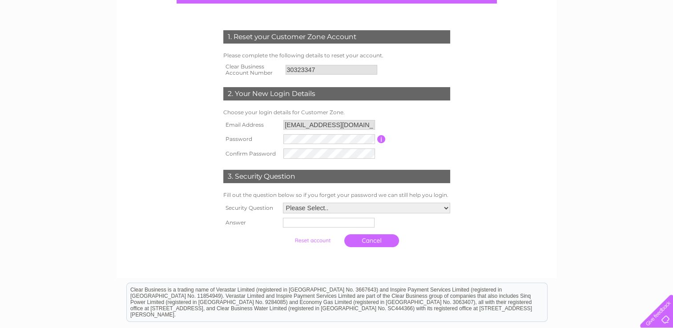
scroll to position [108, 0]
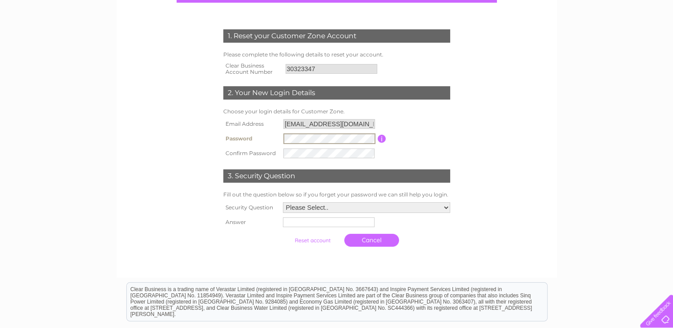
click at [300, 161] on td "3. Security Question" at bounding box center [336, 175] width 231 height 29
click at [306, 212] on select "Please Select.. In what town or city was your first job? In what town or city d…" at bounding box center [366, 207] width 167 height 11
select select "2"
click at [282, 202] on select "Please Select.. In what town or city was your first job? In what town or city d…" at bounding box center [366, 208] width 168 height 12
click at [298, 220] on input "text" at bounding box center [328, 223] width 92 height 10
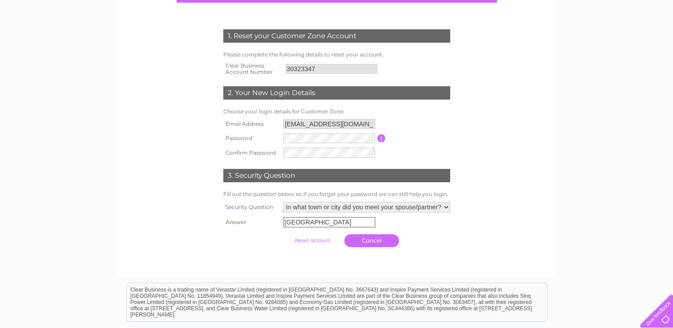
type input "Manchester"
click at [323, 239] on input "submit" at bounding box center [312, 240] width 55 height 12
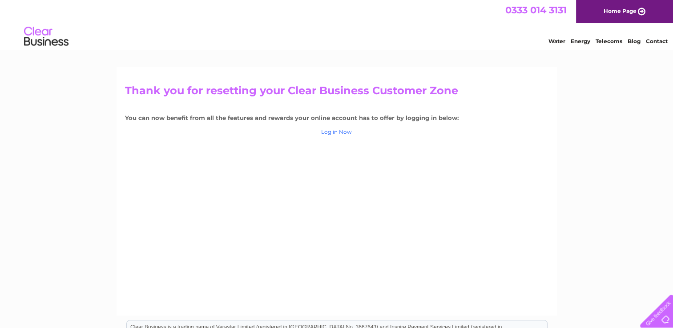
click at [335, 135] on link "Log in Now" at bounding box center [336, 132] width 31 height 7
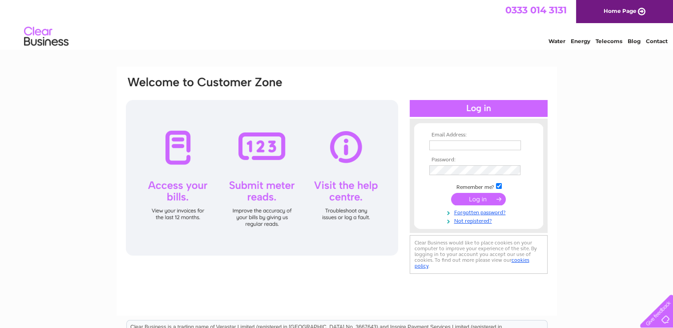
type input "[EMAIL_ADDRESS][DOMAIN_NAME]"
click at [499, 198] on input "submit" at bounding box center [478, 199] width 55 height 12
click at [471, 199] on input "submit" at bounding box center [478, 199] width 55 height 12
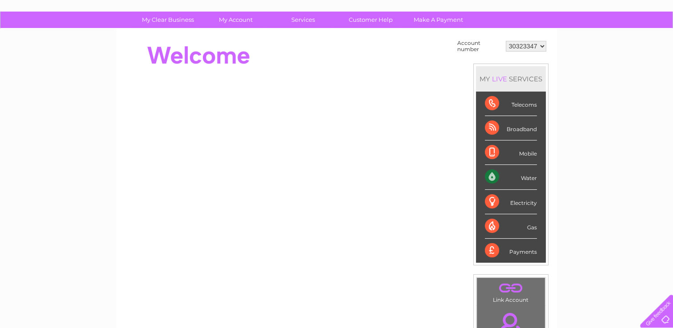
scroll to position [54, 0]
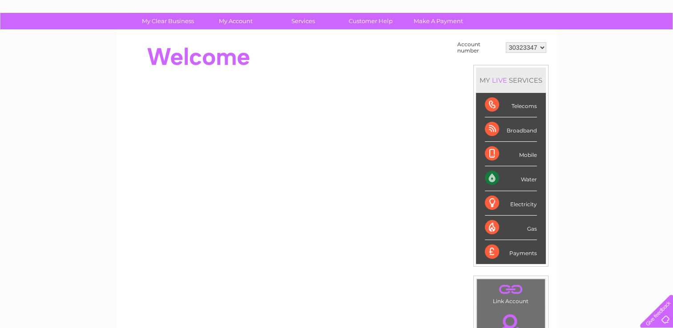
click at [492, 179] on div "Water" at bounding box center [511, 178] width 52 height 24
click at [516, 164] on div "Mobile" at bounding box center [511, 154] width 52 height 24
drag, startPoint x: 515, startPoint y: 115, endPoint x: 512, endPoint y: 246, distance: 131.7
click at [512, 246] on ul "Telecoms Broadband Mobile Water Electricity Gas Payments" at bounding box center [511, 178] width 70 height 171
click at [670, 78] on div "My Clear Business Login Details My Details My Preferences Link Account My Accou…" at bounding box center [336, 264] width 673 height 502
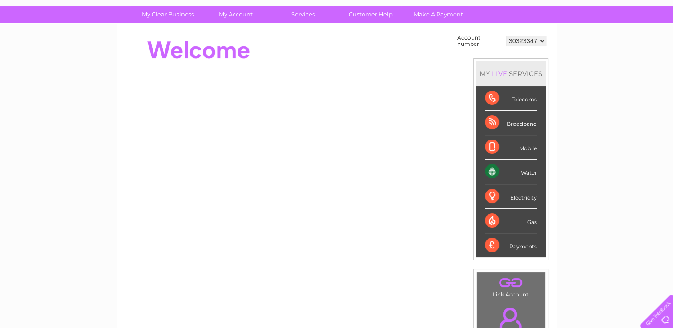
scroll to position [46, 0]
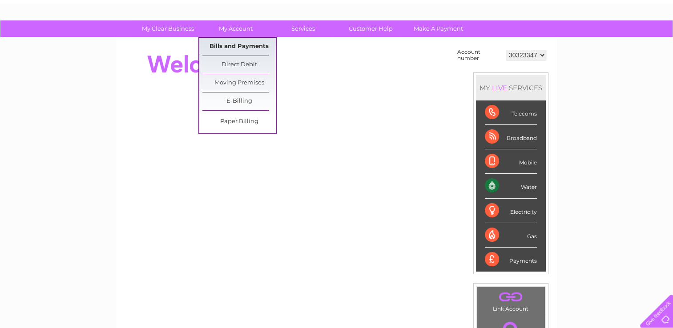
click at [232, 44] on link "Bills and Payments" at bounding box center [238, 47] width 73 height 18
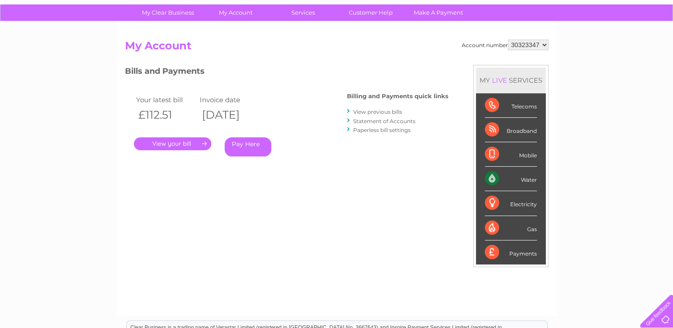
scroll to position [71, 0]
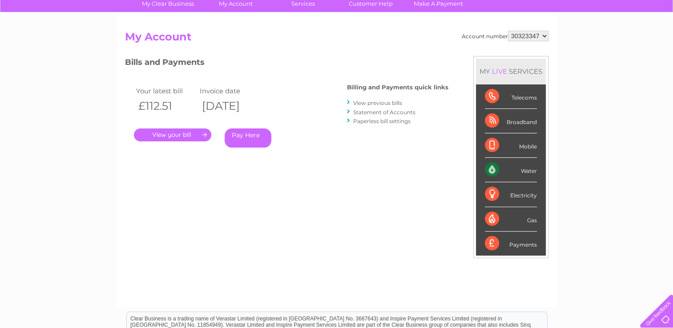
click at [203, 137] on link "." at bounding box center [172, 135] width 77 height 13
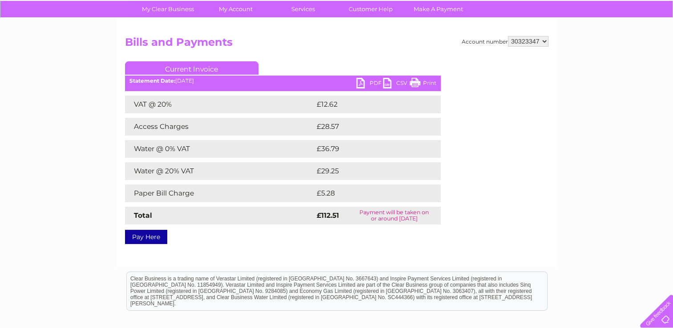
scroll to position [67, 0]
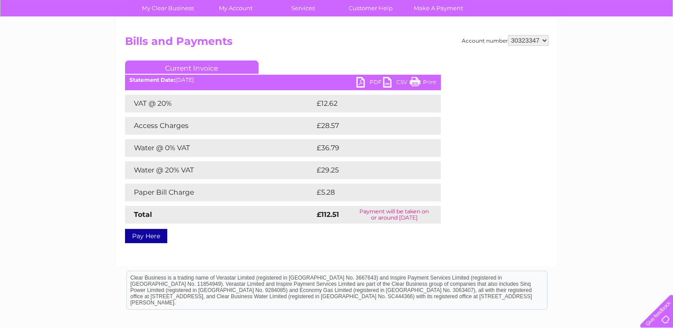
click at [370, 81] on link "PDF" at bounding box center [369, 83] width 27 height 13
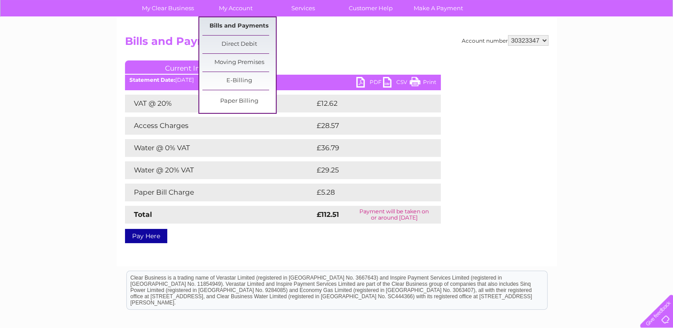
click at [237, 25] on link "Bills and Payments" at bounding box center [238, 26] width 73 height 18
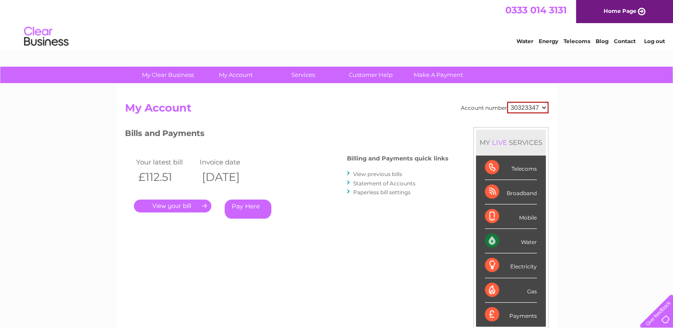
click at [395, 193] on link "Paperless bill settings" at bounding box center [381, 192] width 57 height 7
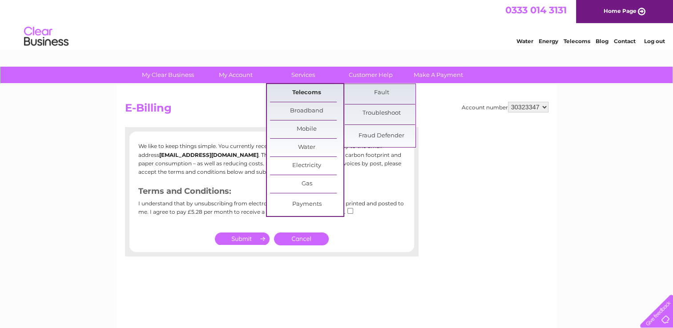
click at [305, 89] on link "Telecoms" at bounding box center [306, 93] width 73 height 18
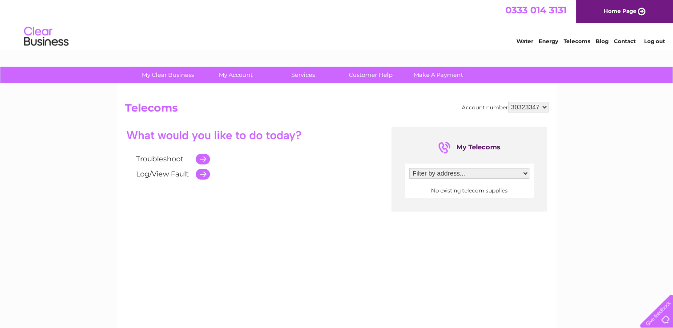
click at [450, 176] on select "Filter by address..." at bounding box center [469, 173] width 120 height 11
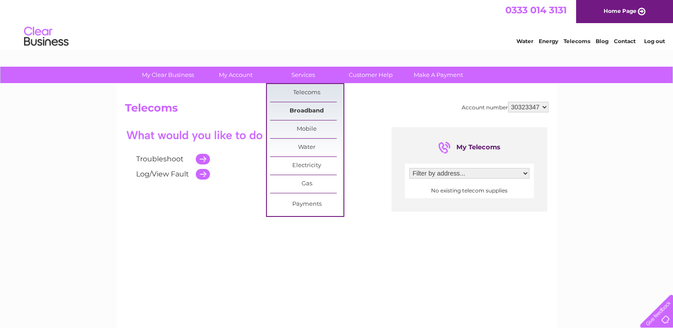
click at [302, 109] on link "Broadband" at bounding box center [306, 111] width 73 height 18
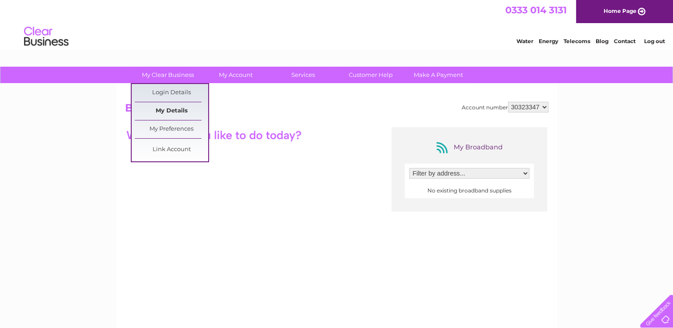
click at [173, 109] on link "My Details" at bounding box center [171, 111] width 73 height 18
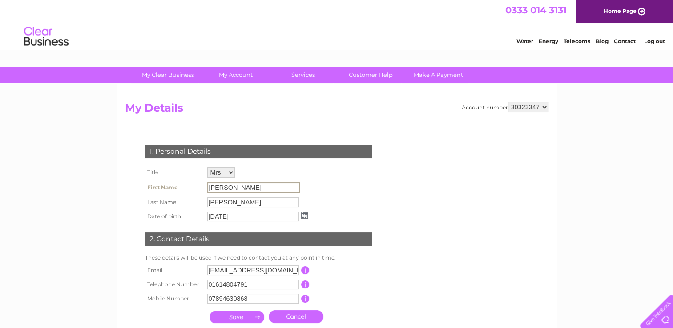
drag, startPoint x: 226, startPoint y: 186, endPoint x: 180, endPoint y: 183, distance: 45.9
click at [180, 183] on tr "First Name Jodie" at bounding box center [226, 187] width 167 height 15
click at [232, 189] on input "Jodie" at bounding box center [253, 187] width 93 height 11
click at [226, 189] on input "Jodie" at bounding box center [253, 187] width 93 height 11
click at [233, 205] on input "Jackson" at bounding box center [253, 203] width 92 height 10
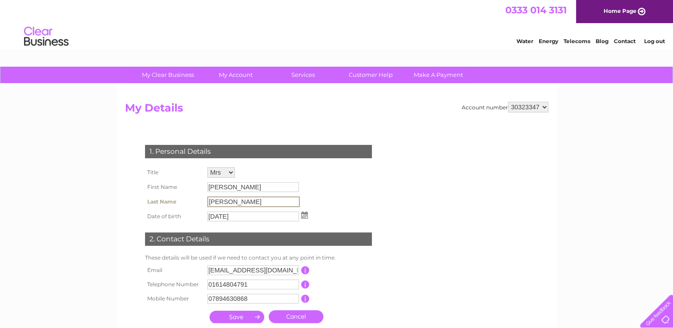
click at [232, 199] on input "Jackson" at bounding box center [253, 202] width 93 height 11
drag, startPoint x: 240, startPoint y: 204, endPoint x: 191, endPoint y: 207, distance: 48.6
click at [191, 207] on tr "Last Name Jackson" at bounding box center [226, 201] width 167 height 15
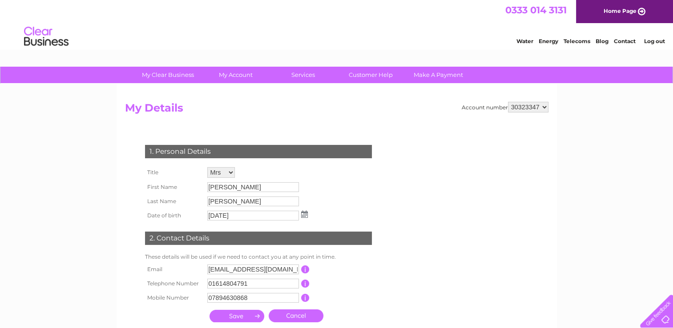
drag, startPoint x: 191, startPoint y: 207, endPoint x: 249, endPoint y: 97, distance: 124.2
click at [249, 97] on div "Account number 30323347 My Details 1. Personal Details Title Mr Mrs Ms Miss Dr …" at bounding box center [337, 219] width 440 height 270
click at [367, 69] on link "Customer Help" at bounding box center [370, 75] width 73 height 16
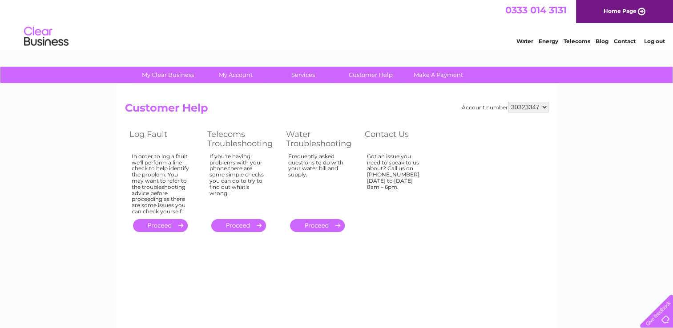
click at [657, 43] on link "Log out" at bounding box center [654, 41] width 21 height 7
